Goal: Find specific page/section: Find specific page/section

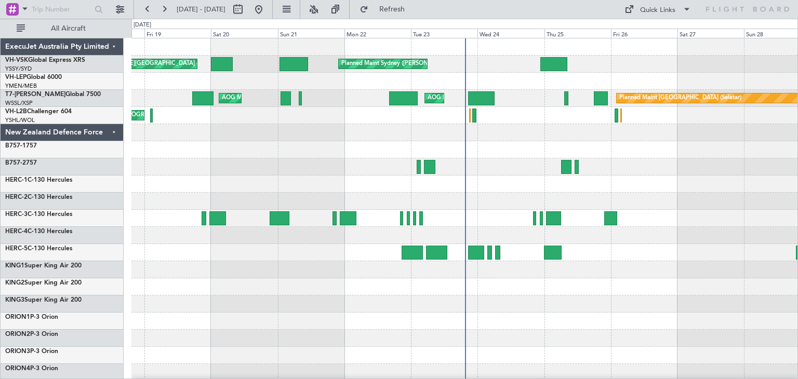
click at [115, 46] on div "ExecuJet Australia Pty Limited" at bounding box center [62, 46] width 123 height 17
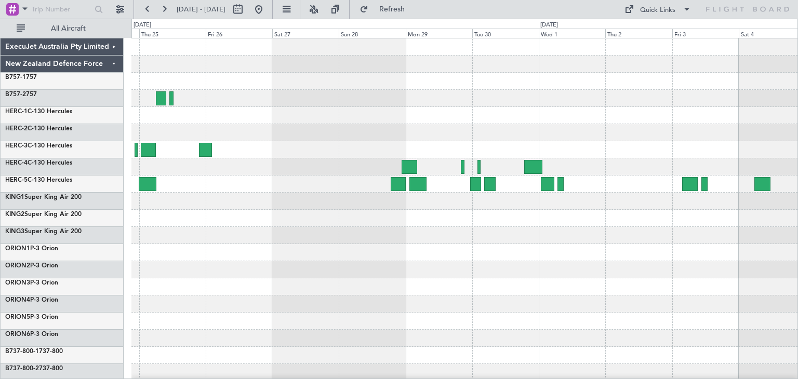
click at [174, 317] on div at bounding box center [464, 252] width 666 height 429
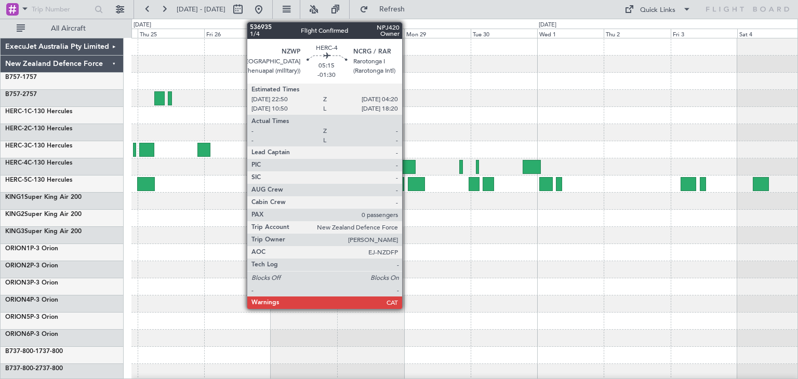
click at [407, 164] on div at bounding box center [408, 167] width 16 height 14
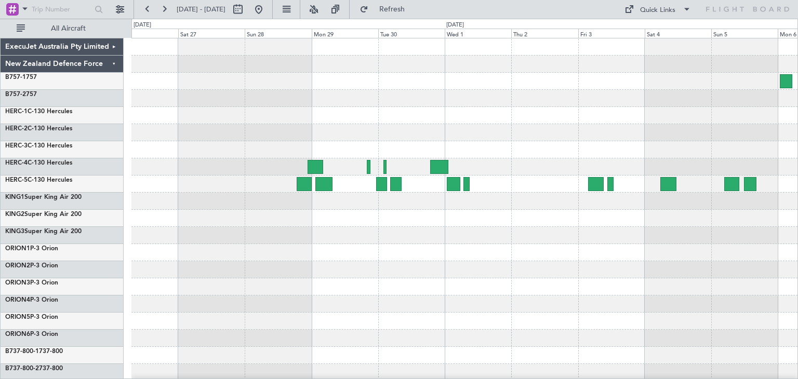
click at [457, 239] on div at bounding box center [464, 235] width 666 height 17
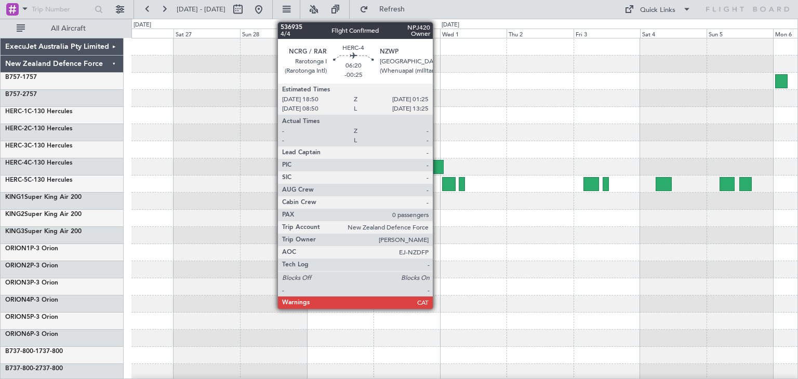
click at [438, 165] on div at bounding box center [435, 167] width 19 height 14
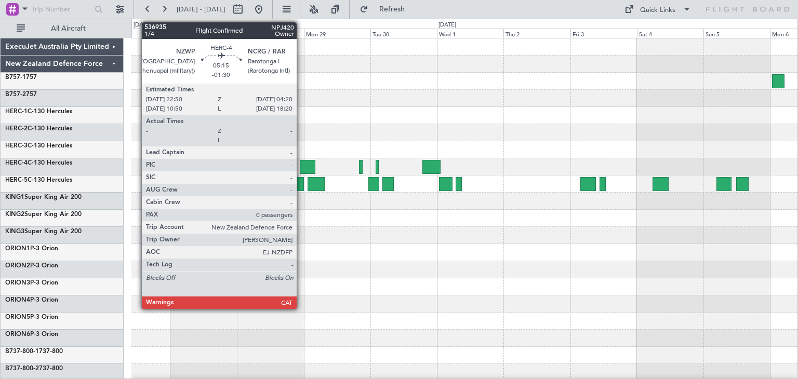
click at [301, 162] on div at bounding box center [308, 167] width 16 height 14
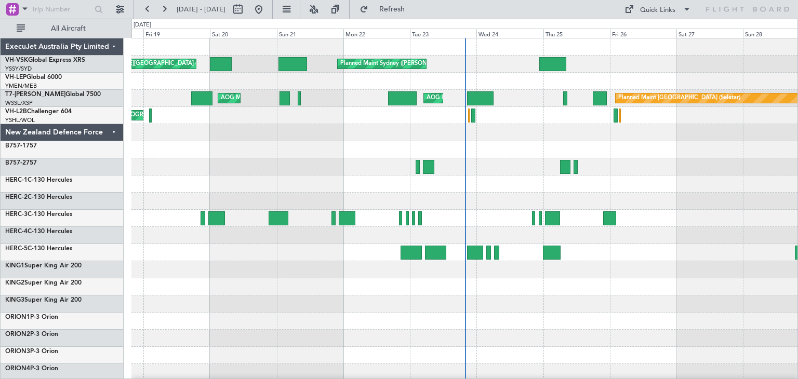
click at [112, 46] on div "ExecuJet Australia Pty Limited" at bounding box center [62, 46] width 123 height 17
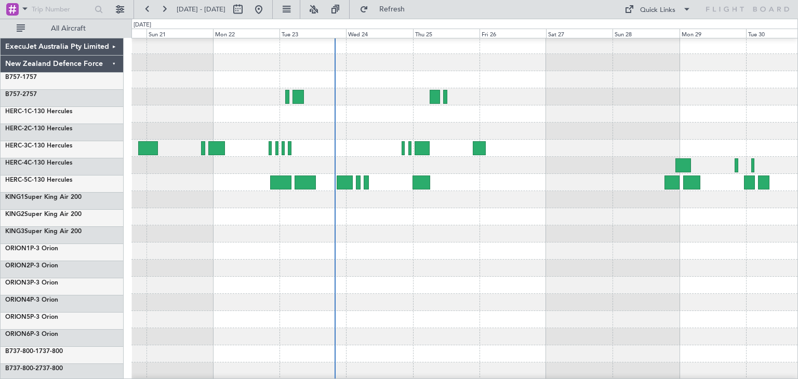
scroll to position [2, 0]
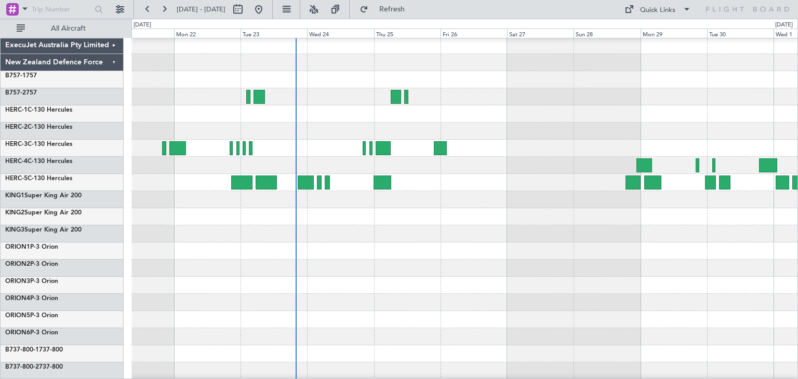
click at [370, 241] on div at bounding box center [464, 234] width 666 height 17
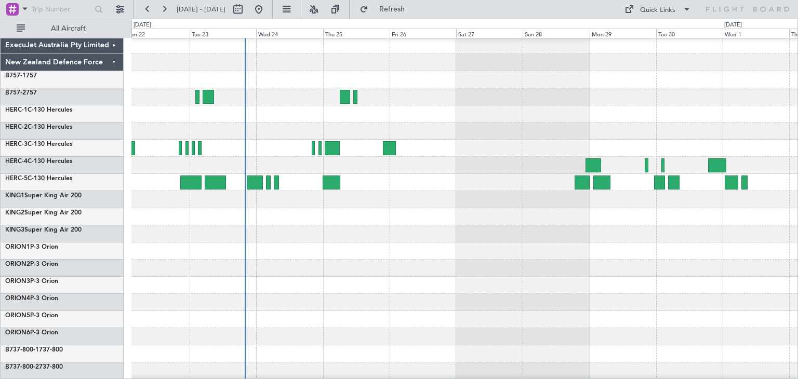
scroll to position [0, 0]
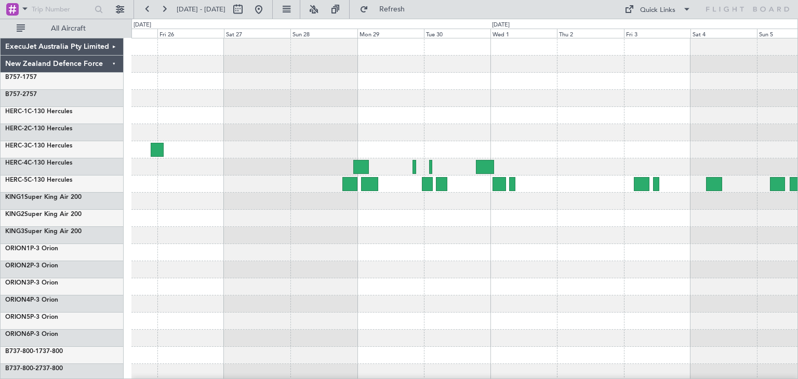
click at [143, 300] on div at bounding box center [464, 252] width 666 height 429
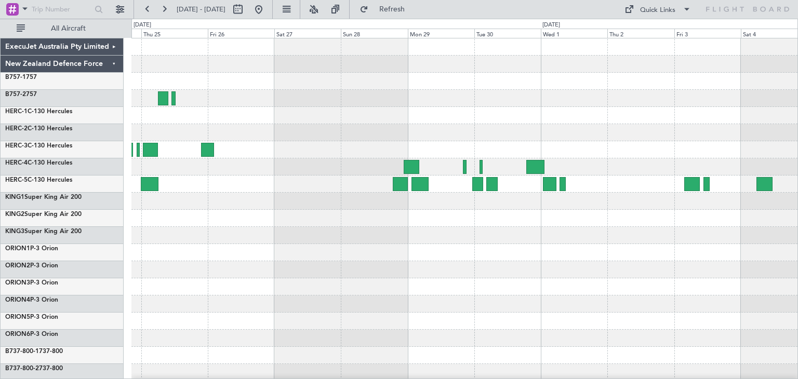
click at [310, 192] on div at bounding box center [464, 252] width 666 height 429
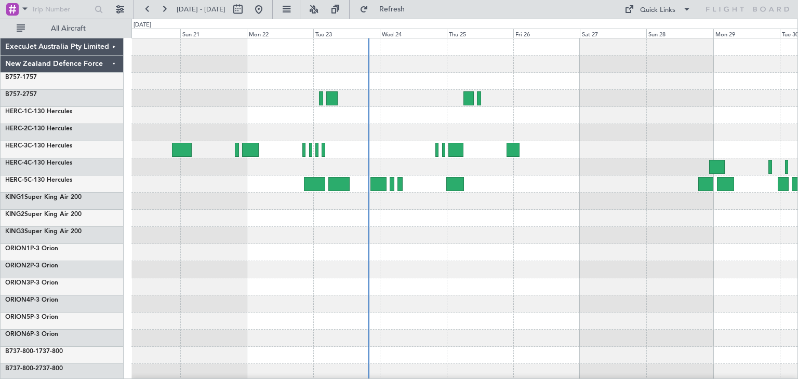
click at [578, 265] on div at bounding box center [464, 269] width 666 height 17
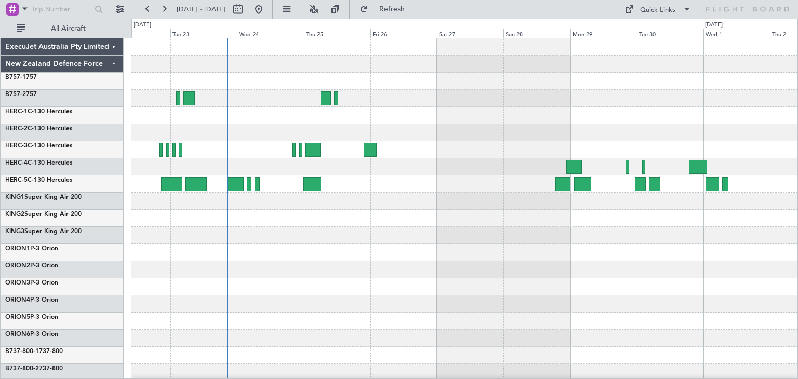
click at [393, 227] on div at bounding box center [464, 252] width 666 height 429
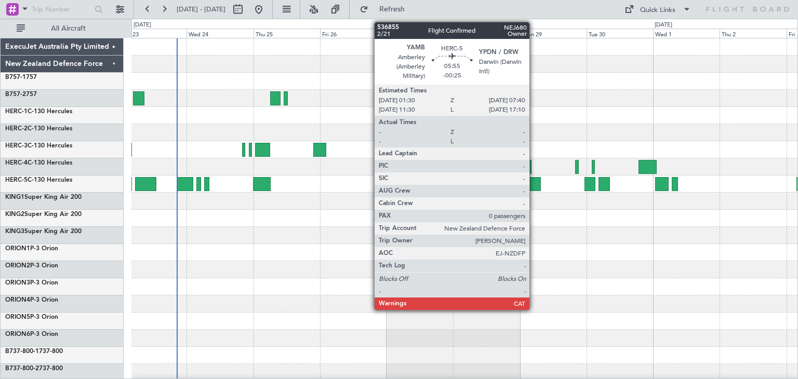
click at [534, 182] on div at bounding box center [532, 184] width 17 height 14
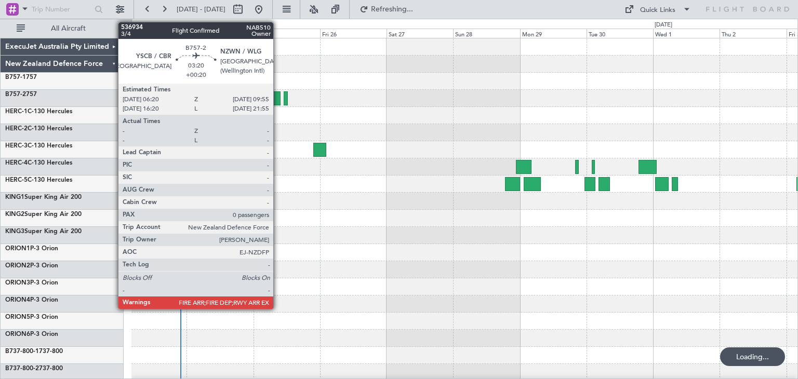
click at [278, 95] on div at bounding box center [275, 98] width 10 height 14
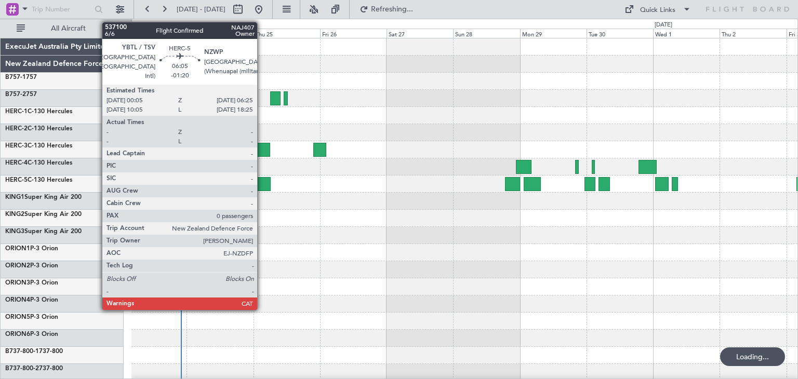
click at [262, 181] on div at bounding box center [262, 184] width 18 height 14
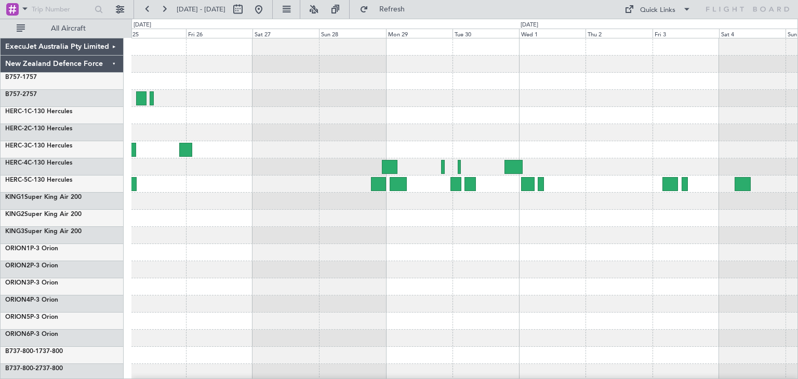
click at [459, 293] on div at bounding box center [464, 252] width 666 height 429
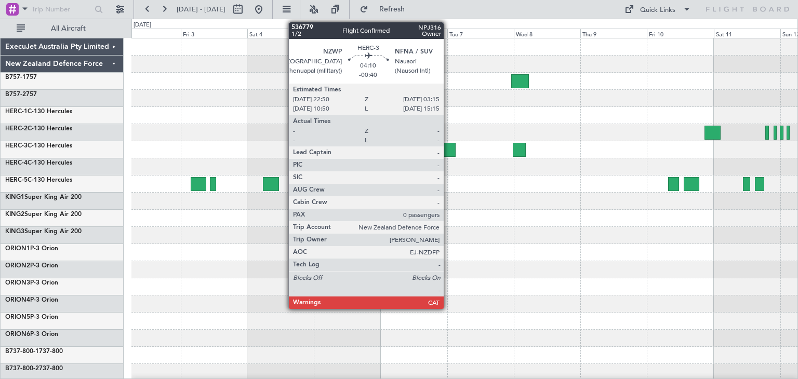
click at [449, 148] on div at bounding box center [449, 150] width 12 height 14
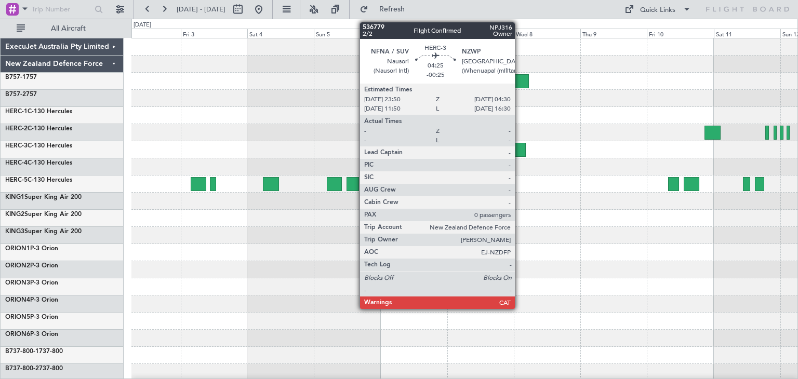
click at [520, 147] on div at bounding box center [519, 150] width 13 height 14
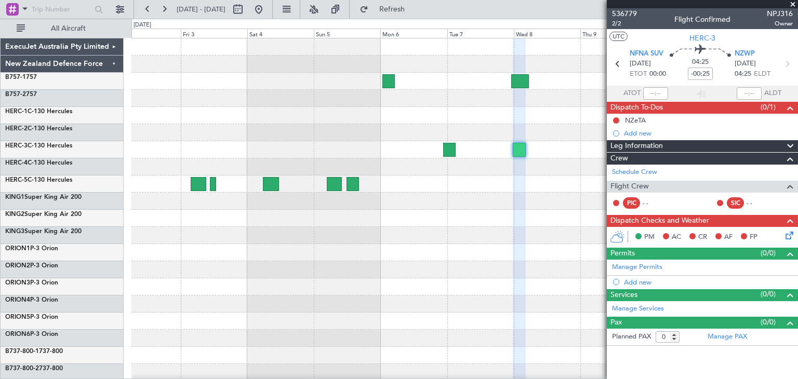
click at [795, 4] on span at bounding box center [793, 4] width 10 height 9
